Goal: Information Seeking & Learning: Learn about a topic

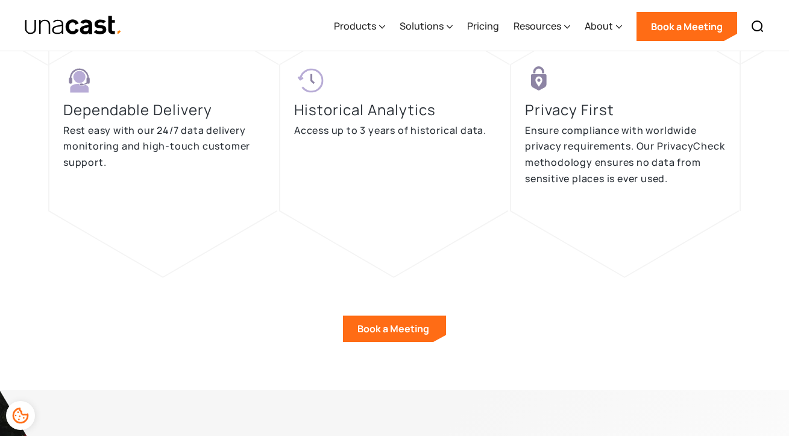
scroll to position [2803, 0]
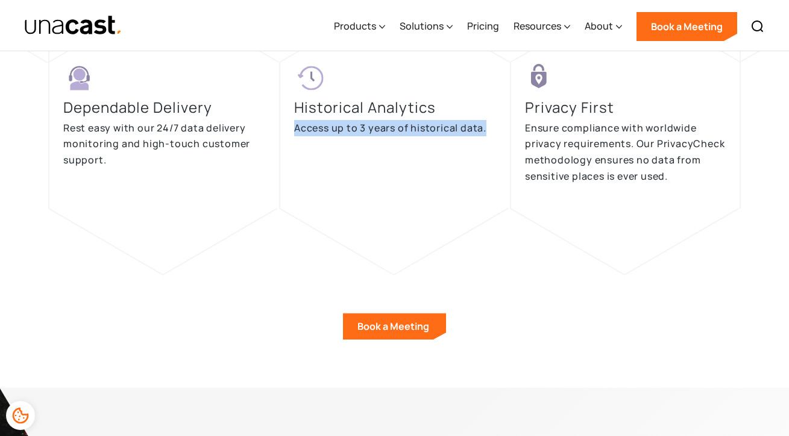
drag, startPoint x: 293, startPoint y: 126, endPoint x: 479, endPoint y: 141, distance: 186.7
click at [479, 141] on div "Historical Analytics Access up to 3 years of historical data." at bounding box center [394, 135] width 231 height 146
copy p "Access up to 3 years of historical data."
click at [428, 129] on p "Access up to 3 years of historical data." at bounding box center [390, 128] width 192 height 16
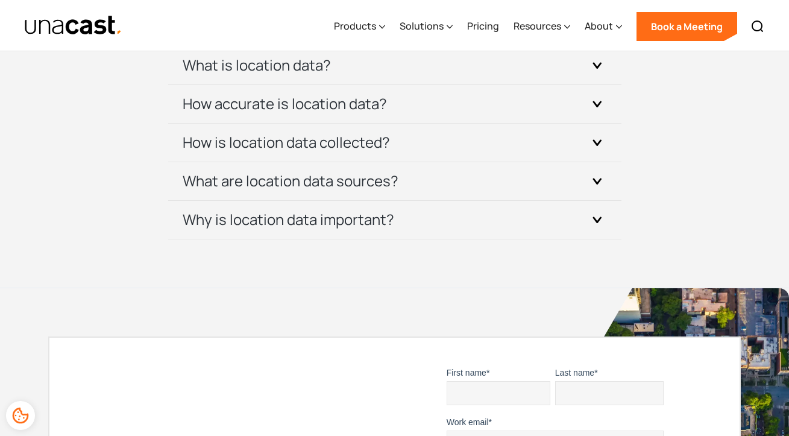
scroll to position [3686, 0]
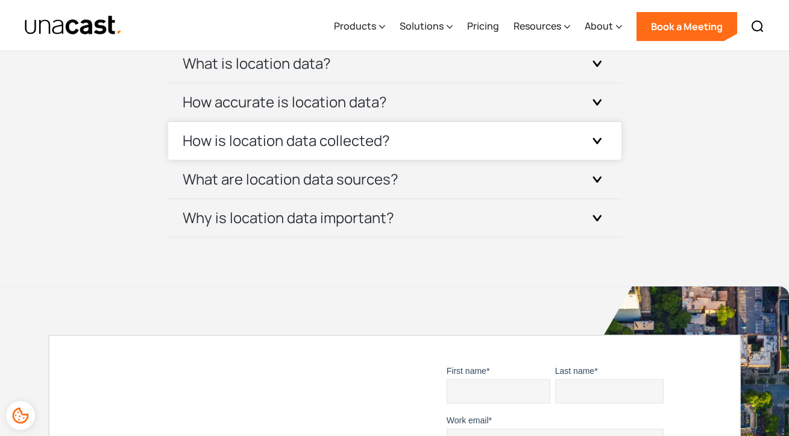
click at [317, 146] on h3 "How is location data collected?" at bounding box center [286, 140] width 207 height 19
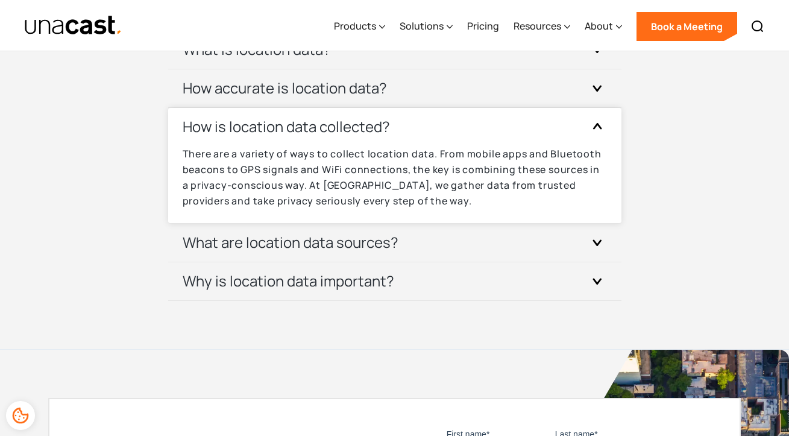
scroll to position [3703, 0]
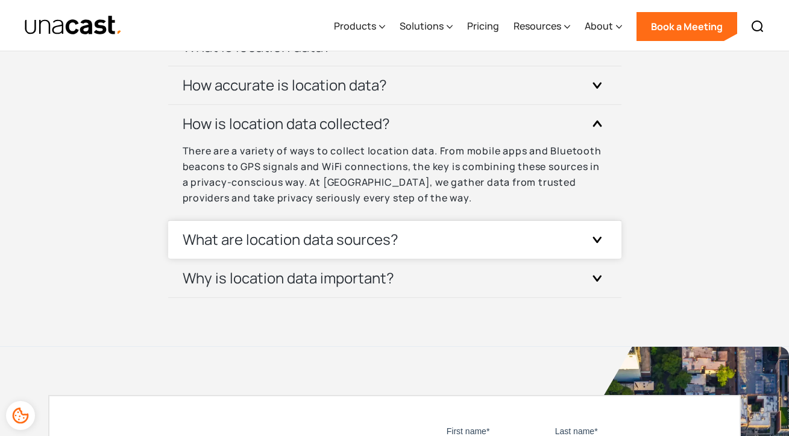
click at [326, 235] on h3 "What are location data sources?" at bounding box center [291, 239] width 216 height 19
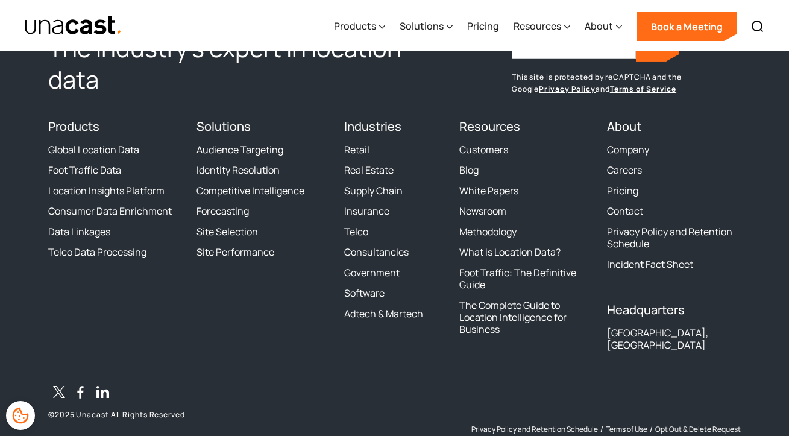
scroll to position [4523, 0]
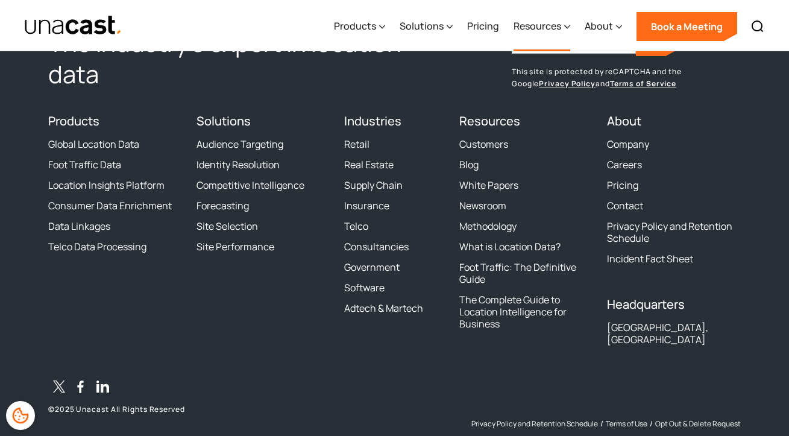
click at [557, 30] on div "Resources" at bounding box center [537, 26] width 48 height 14
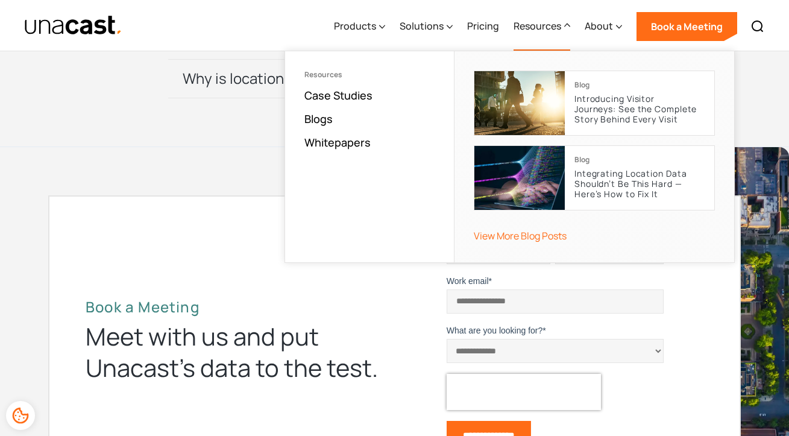
click at [195, 173] on div "**********" at bounding box center [394, 338] width 789 height 382
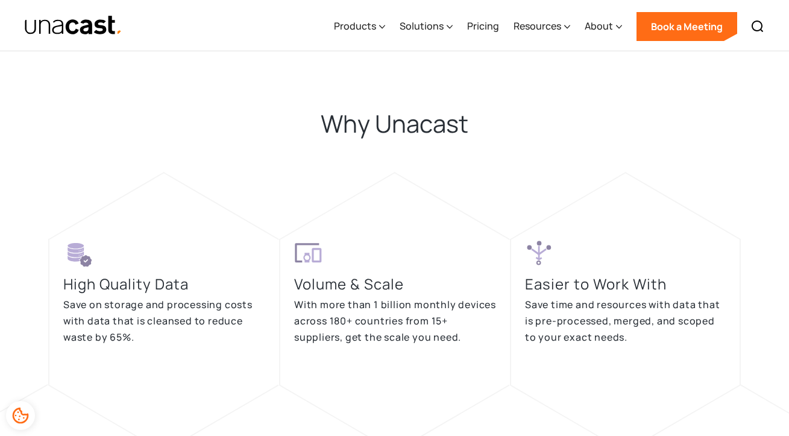
scroll to position [2200, 0]
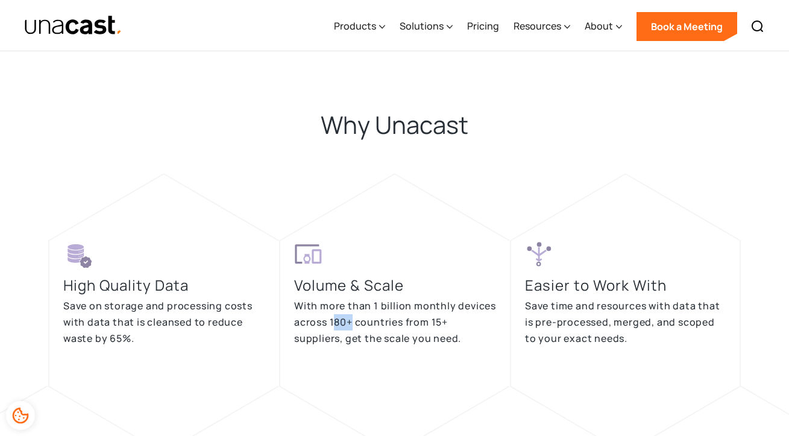
drag, startPoint x: 332, startPoint y: 321, endPoint x: 352, endPoint y: 322, distance: 20.5
click at [352, 322] on p "With more than 1 billion monthly devices across 180+ countries from 15+ supplie…" at bounding box center [395, 322] width 202 height 48
click at [351, 322] on p "With more than 1 billion monthly devices across 180+ countries from 15+ supplie…" at bounding box center [395, 322] width 202 height 48
drag, startPoint x: 330, startPoint y: 320, endPoint x: 401, endPoint y: 322, distance: 71.1
click at [401, 322] on p "With more than 1 billion monthly devices across 180+ countries from 15+ supplie…" at bounding box center [395, 322] width 202 height 48
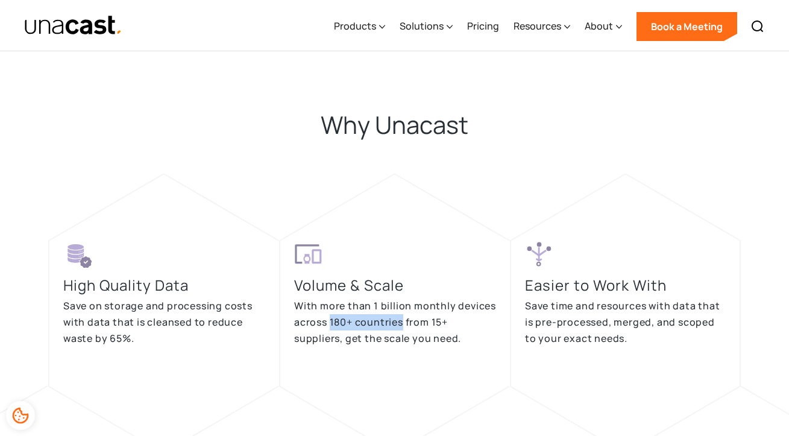
copy p "180+ countries"
